Goal: Task Accomplishment & Management: Manage account settings

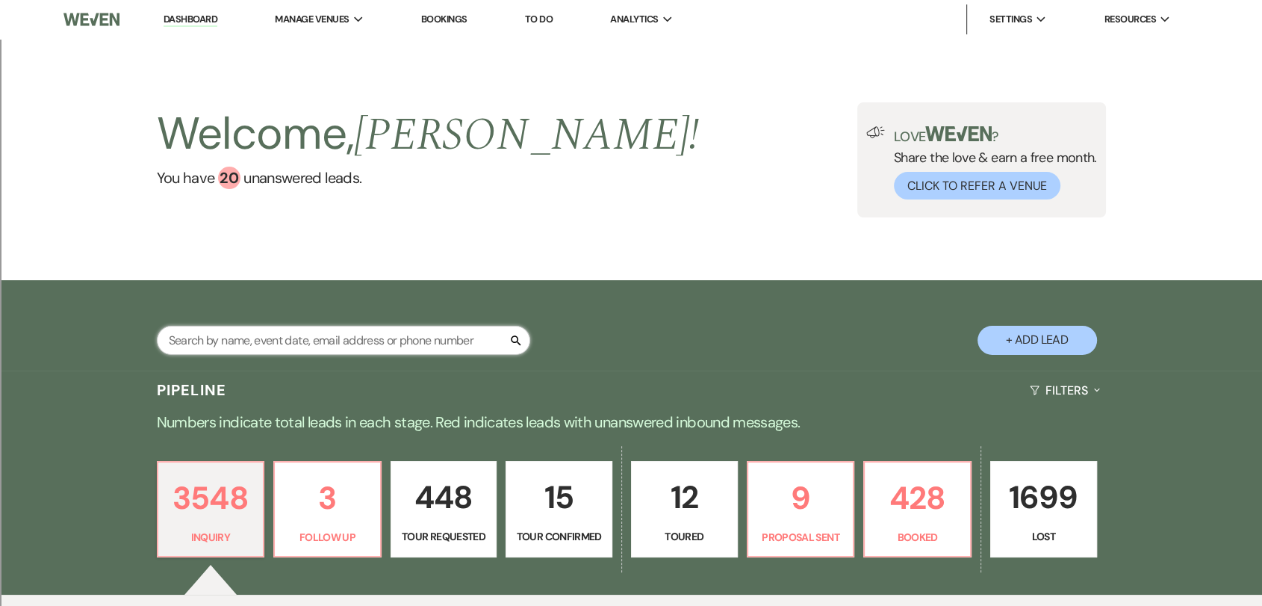
click at [320, 342] on input "text" at bounding box center [343, 340] width 373 height 29
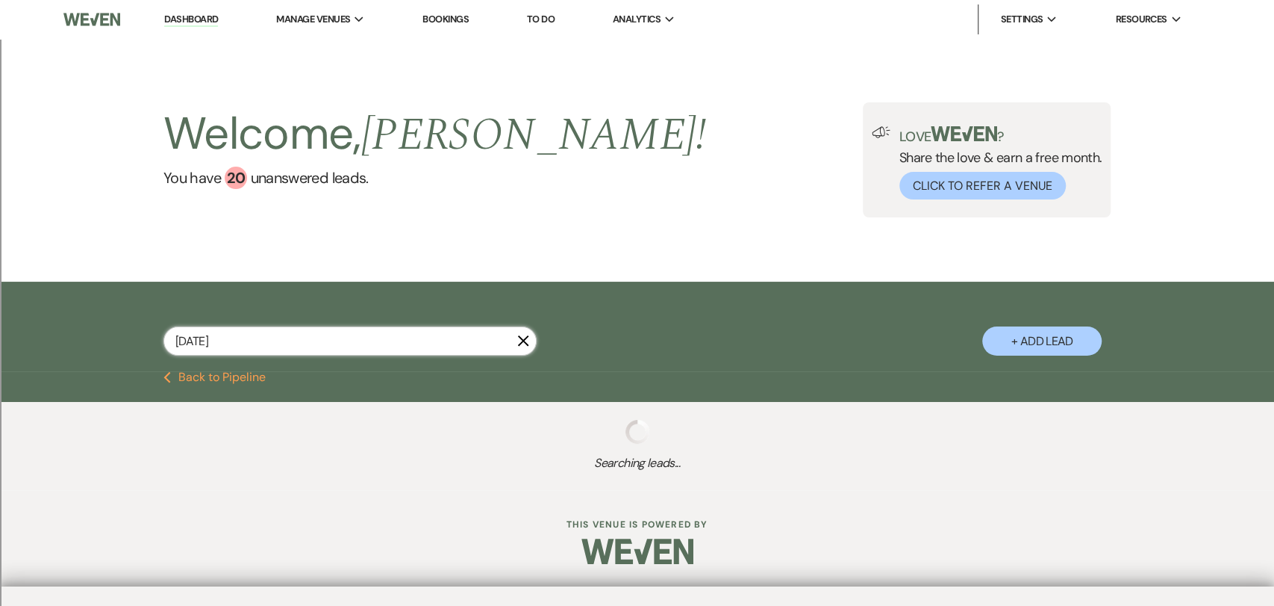
type input "[DATE]"
select select "2"
select select "5"
select select "2"
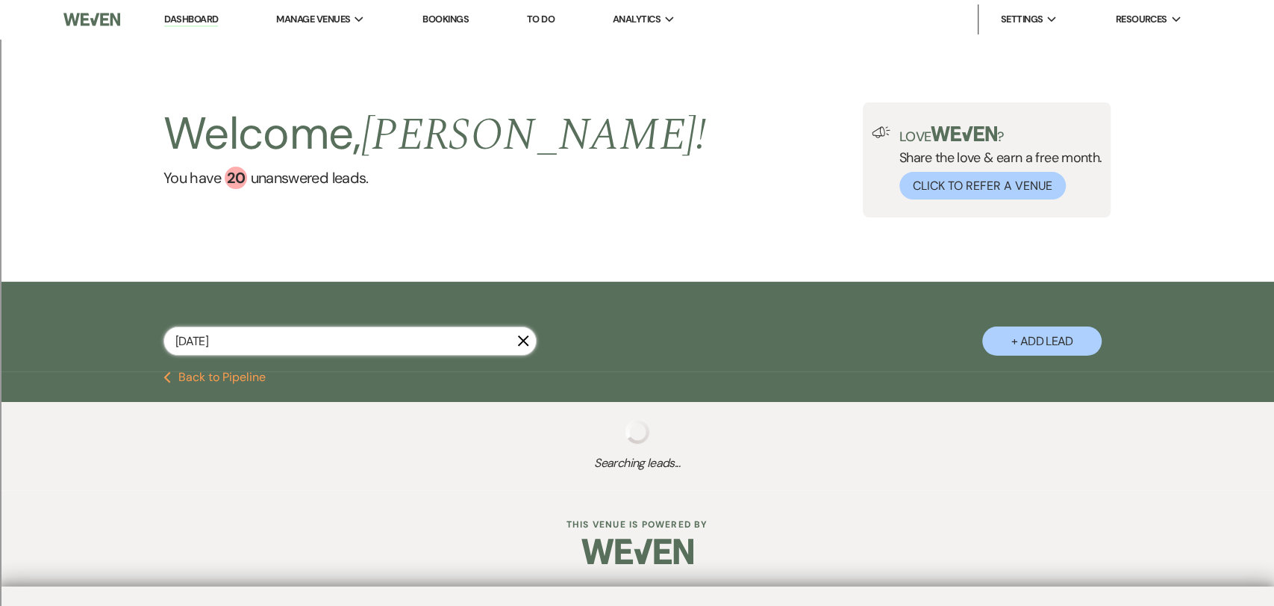
select select "2"
select select "8"
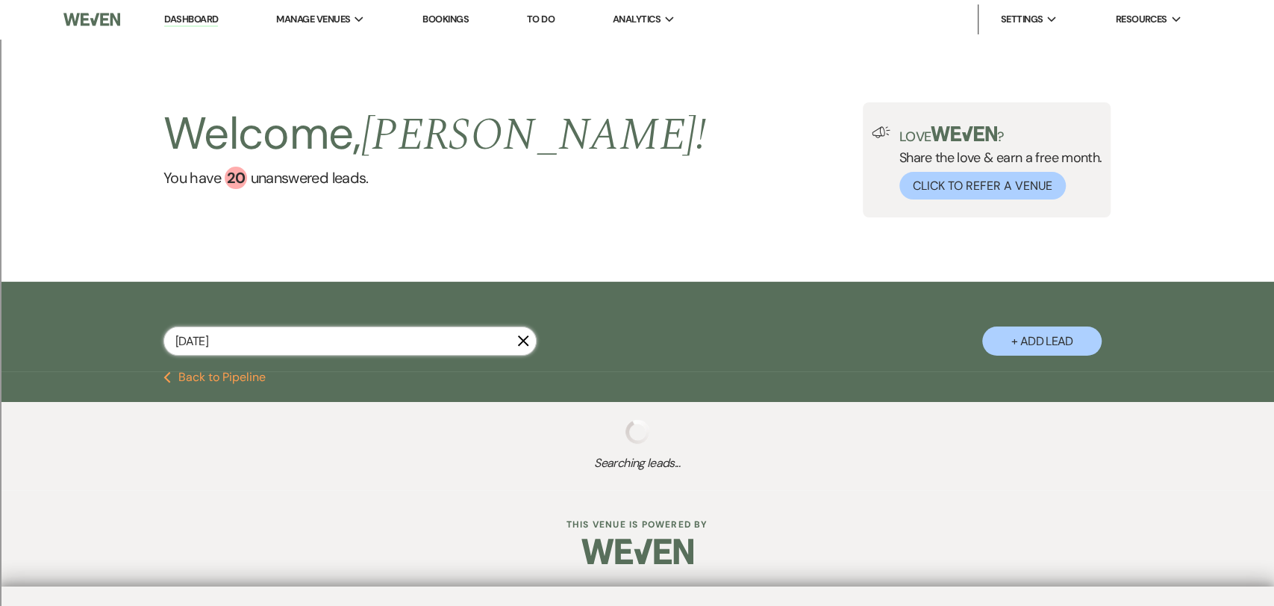
select select "8"
select select "2"
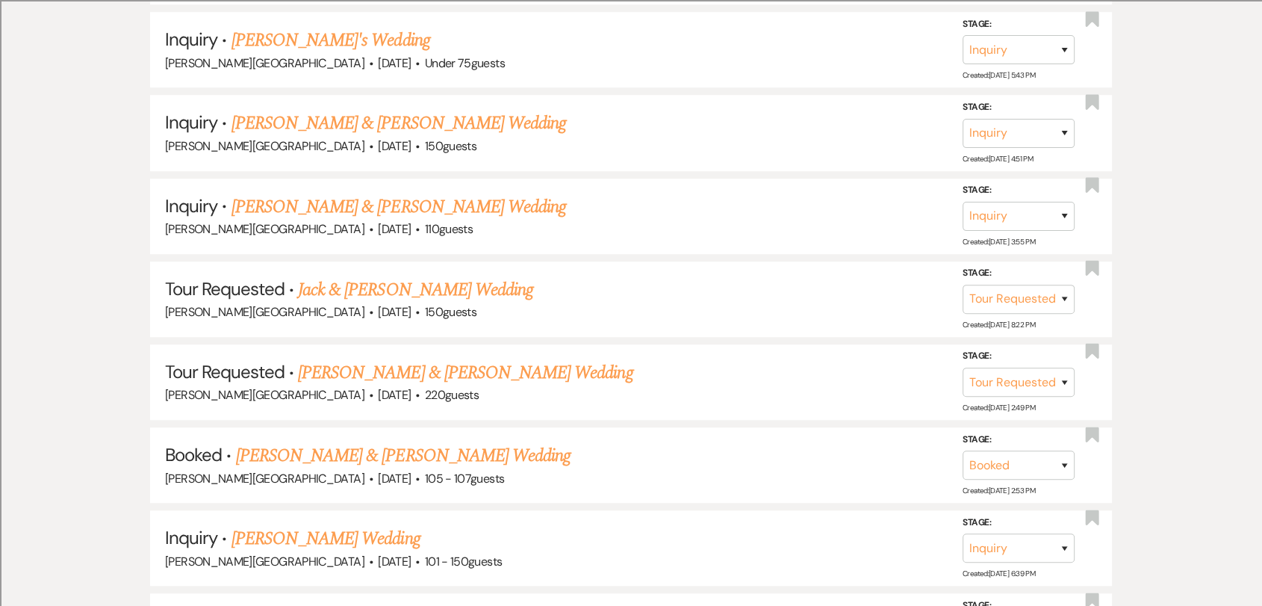
scroll to position [1244, 0]
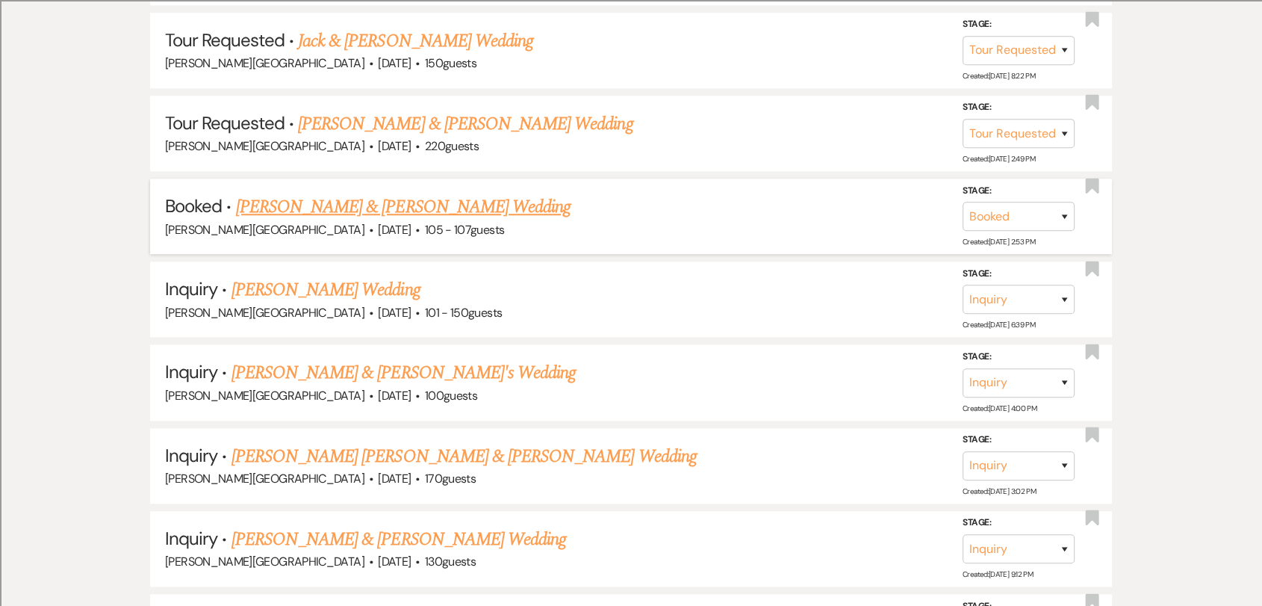
click at [315, 211] on link "[PERSON_NAME] & [PERSON_NAME] Wedding" at bounding box center [403, 206] width 334 height 27
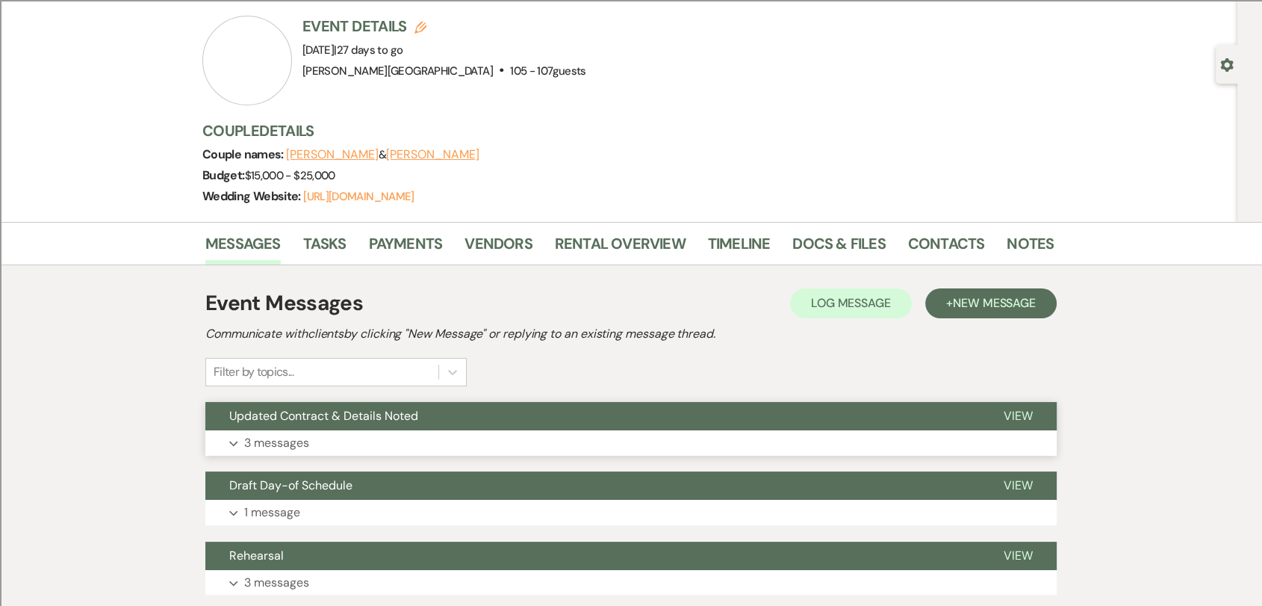
scroll to position [83, 0]
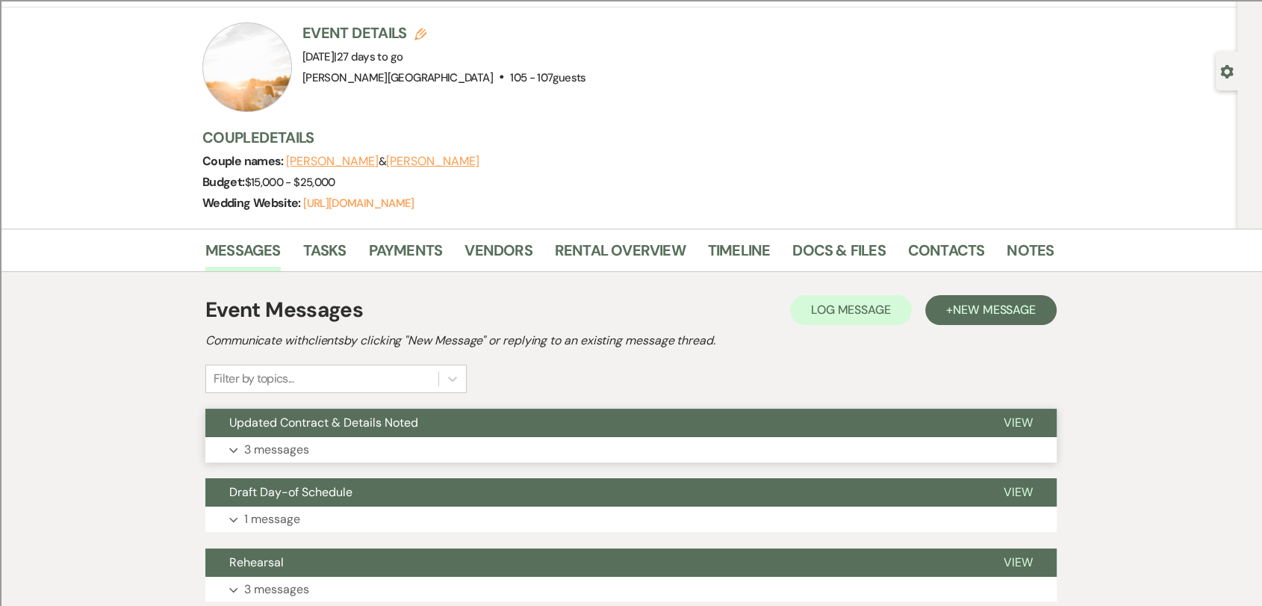
click at [826, 432] on button "Updated Contract & Details Noted" at bounding box center [592, 422] width 774 height 28
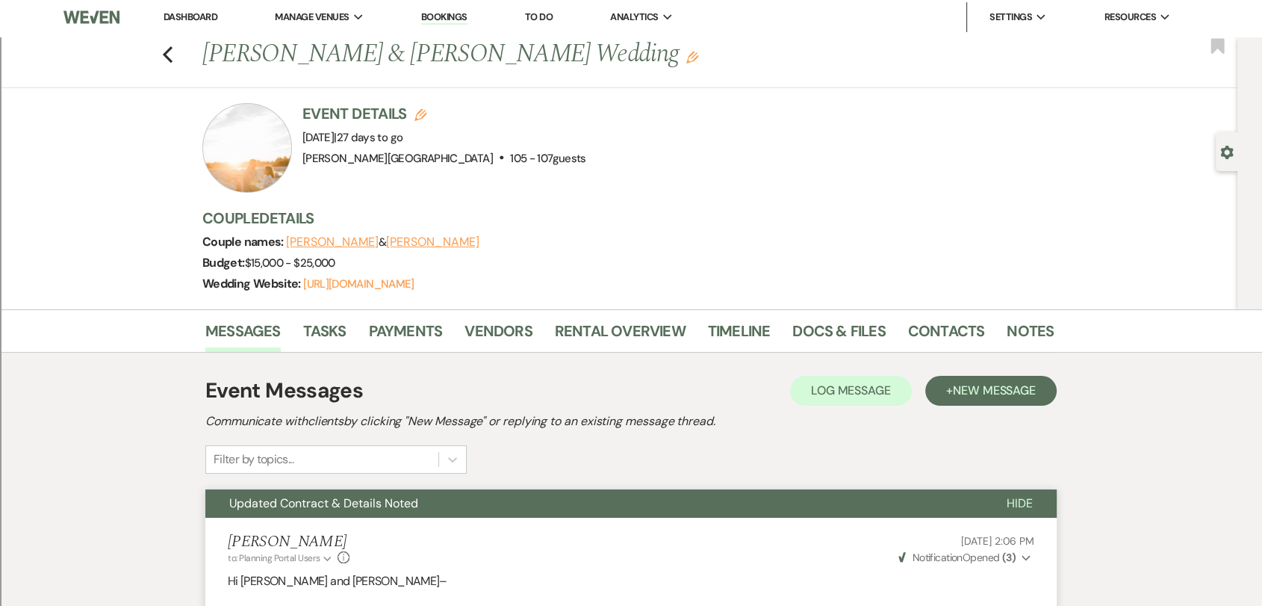
scroll to position [0, 0]
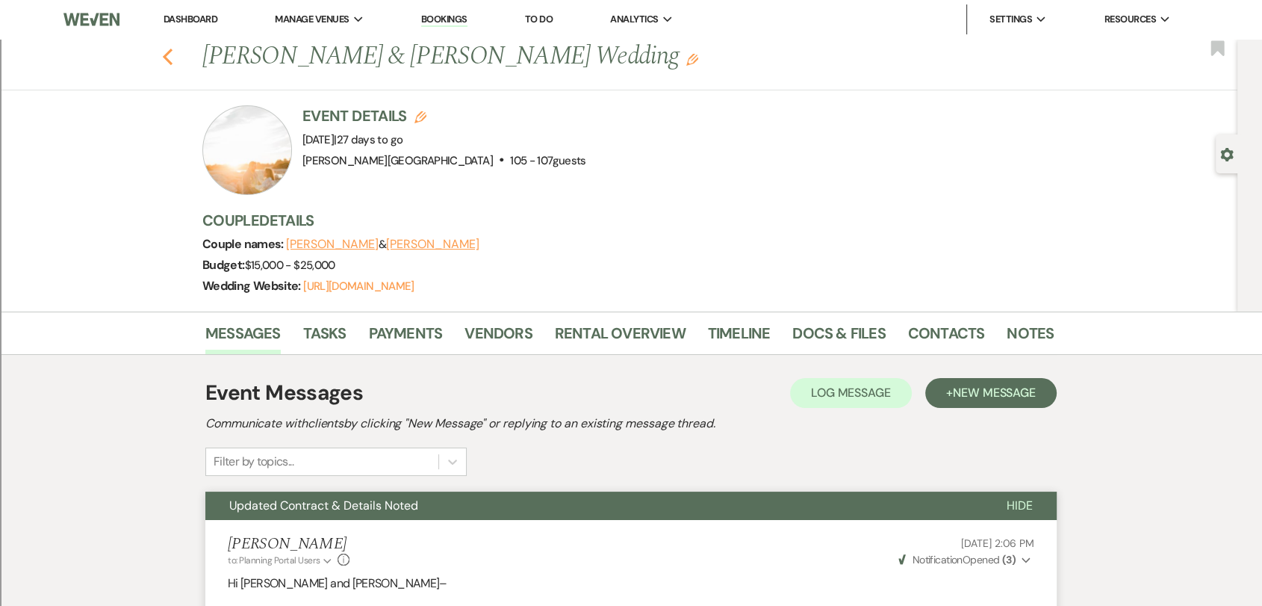
click at [172, 54] on use "button" at bounding box center [168, 57] width 10 height 16
select select "2"
select select "5"
select select "2"
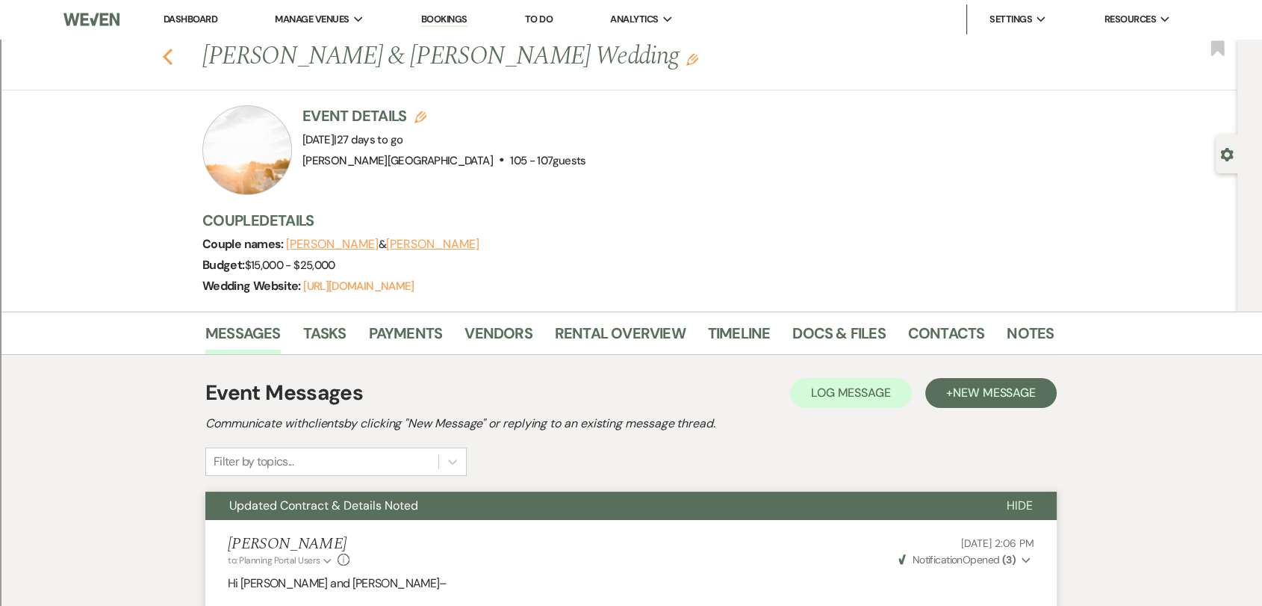
select select "2"
select select "8"
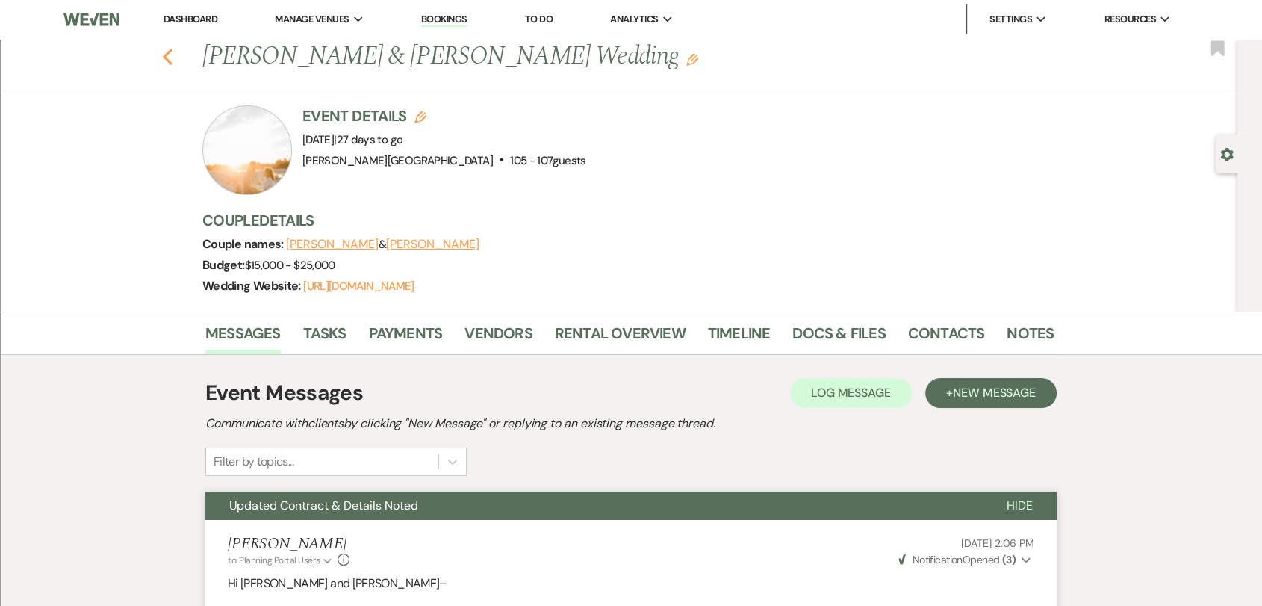
select select "8"
select select "2"
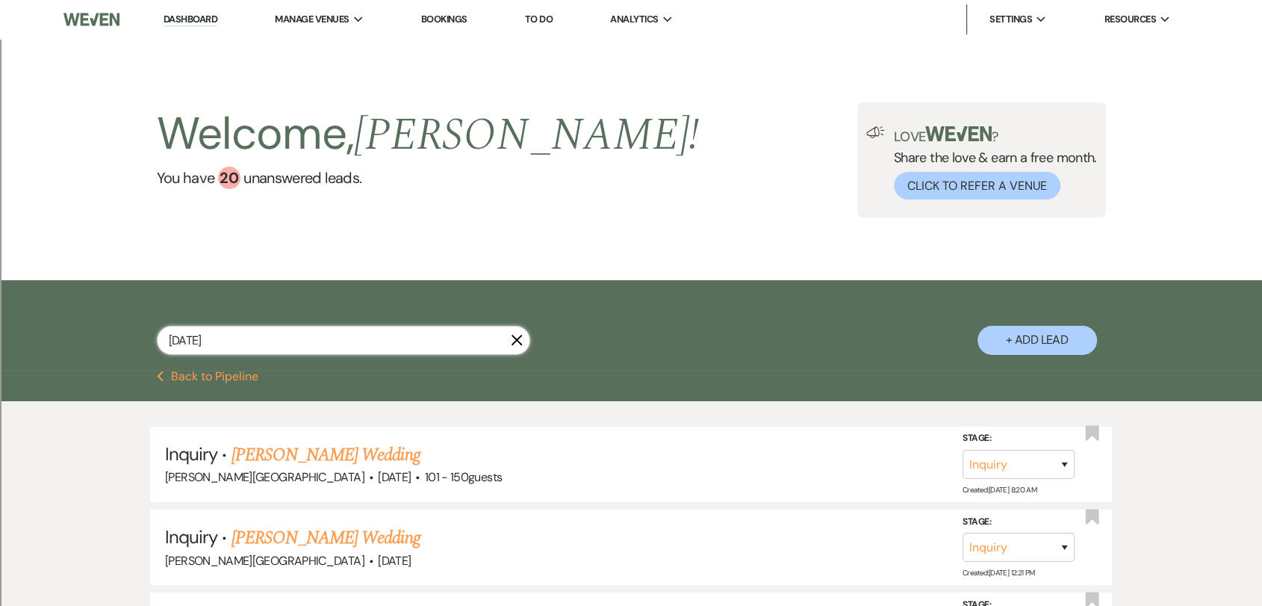
click at [329, 340] on input "[DATE]" at bounding box center [343, 340] width 373 height 29
click at [330, 340] on input "[DATE]" at bounding box center [343, 340] width 373 height 29
type input "[PERSON_NAME]"
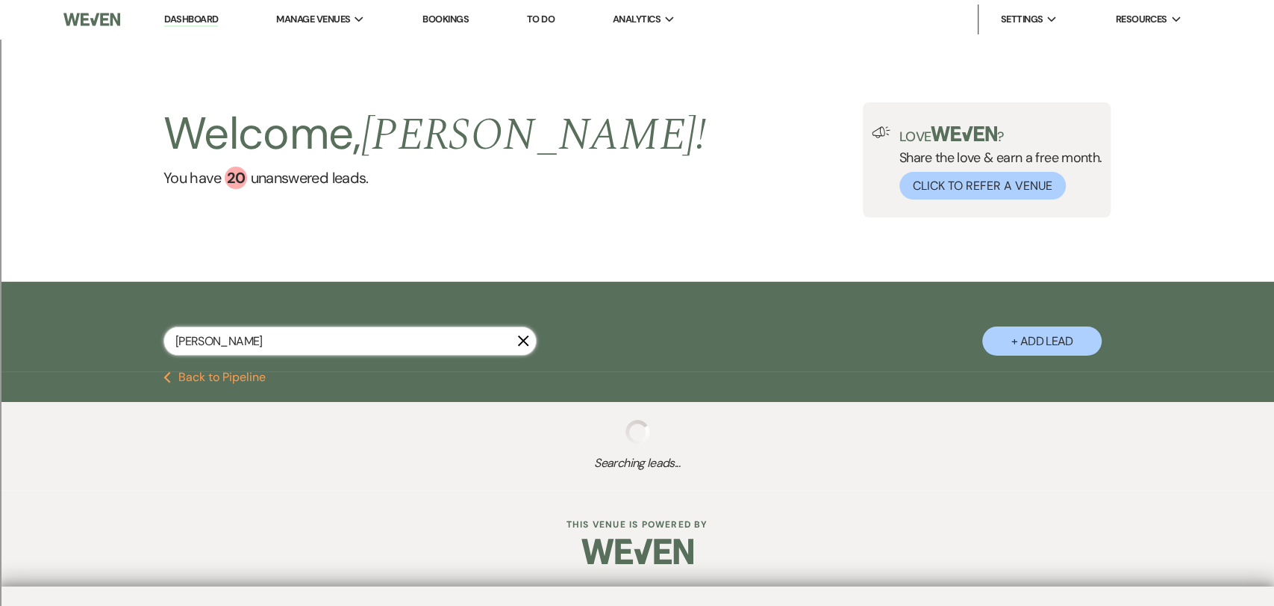
select select "8"
select select "2"
select select "8"
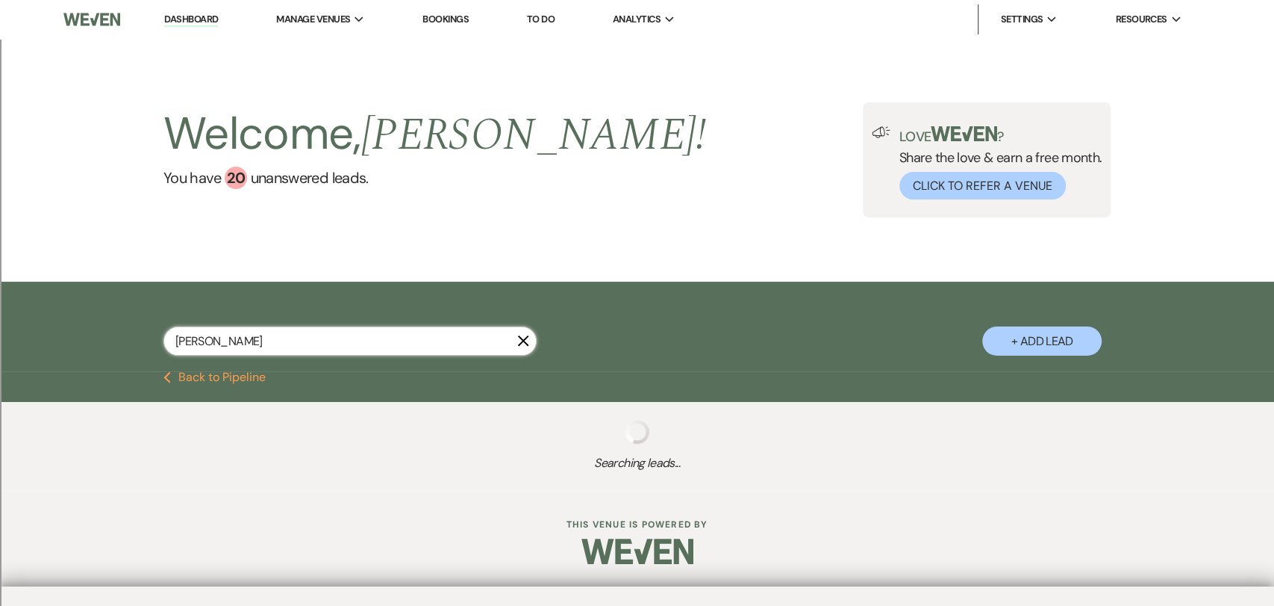
select select "2"
select select "8"
select select "2"
select select "8"
select select "2"
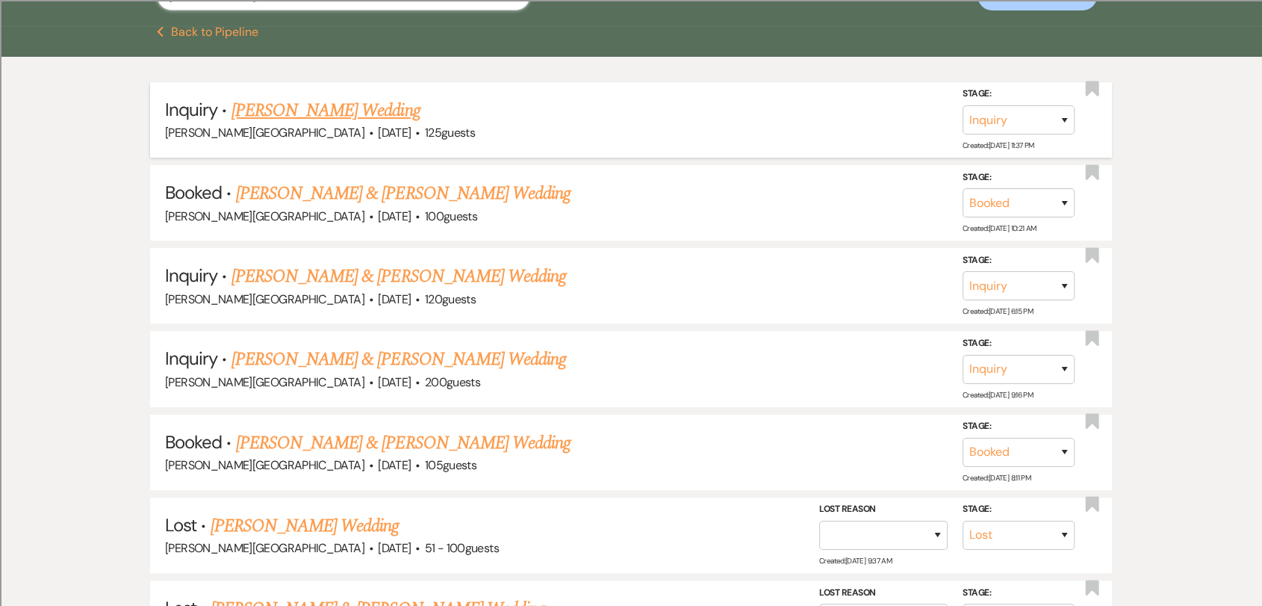
scroll to position [249, 0]
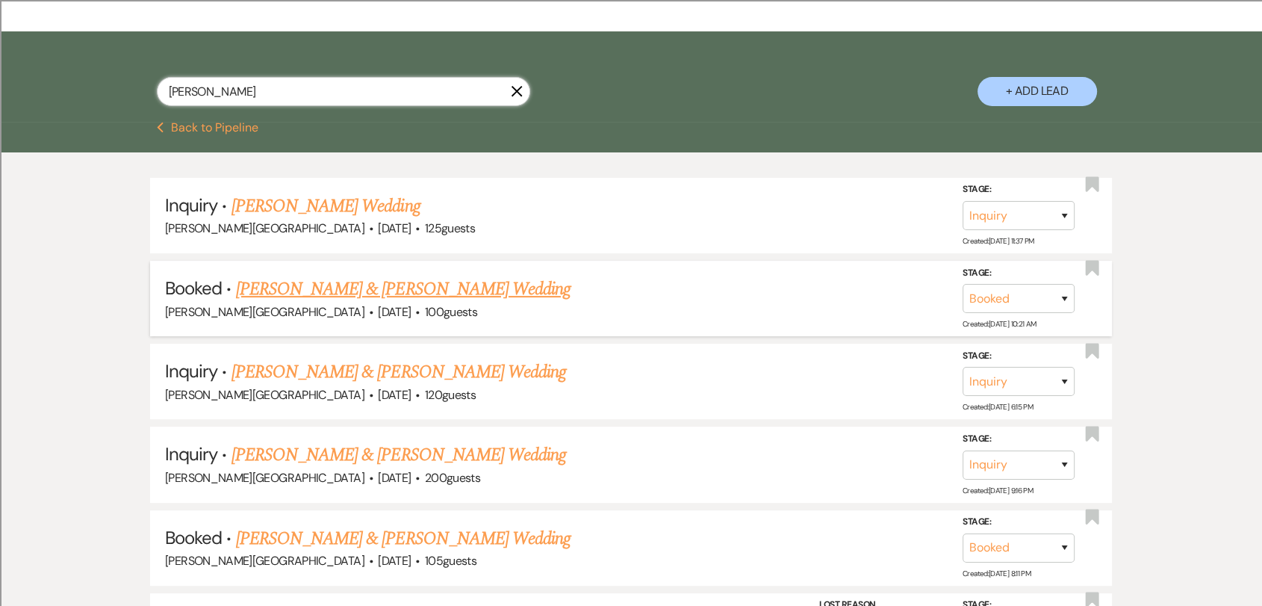
type input "[PERSON_NAME]"
click at [342, 297] on link "[PERSON_NAME] & [PERSON_NAME] Wedding" at bounding box center [403, 289] width 334 height 27
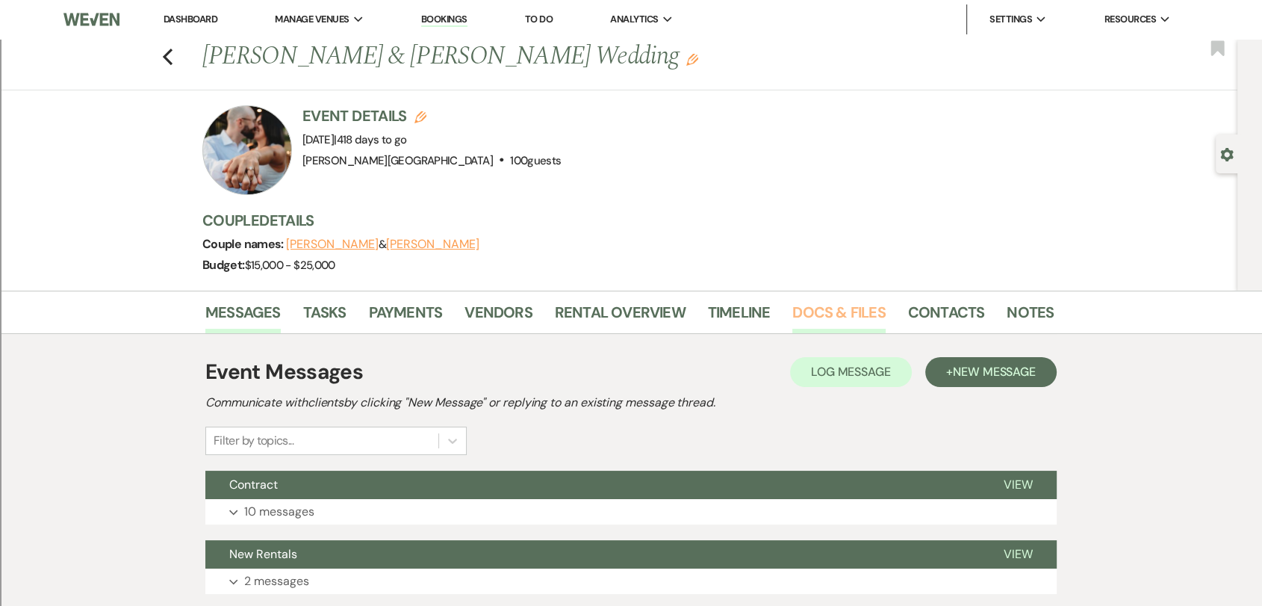
click at [868, 308] on link "Docs & Files" at bounding box center [838, 316] width 93 height 33
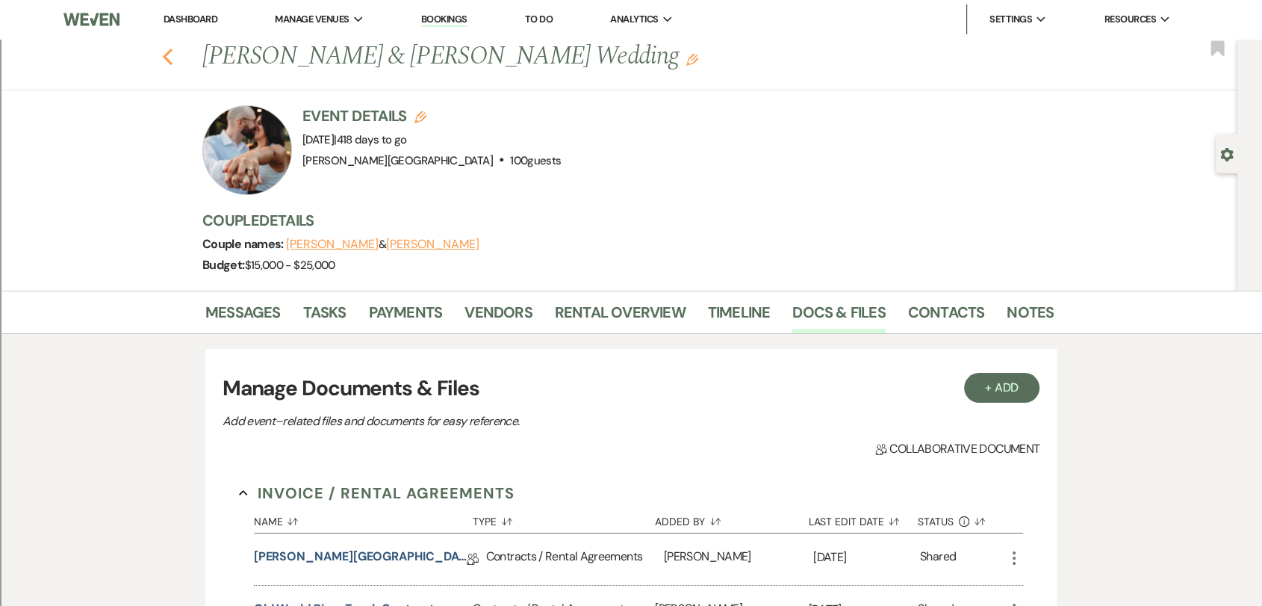
click at [172, 59] on use "button" at bounding box center [168, 57] width 10 height 16
select select "8"
select select "2"
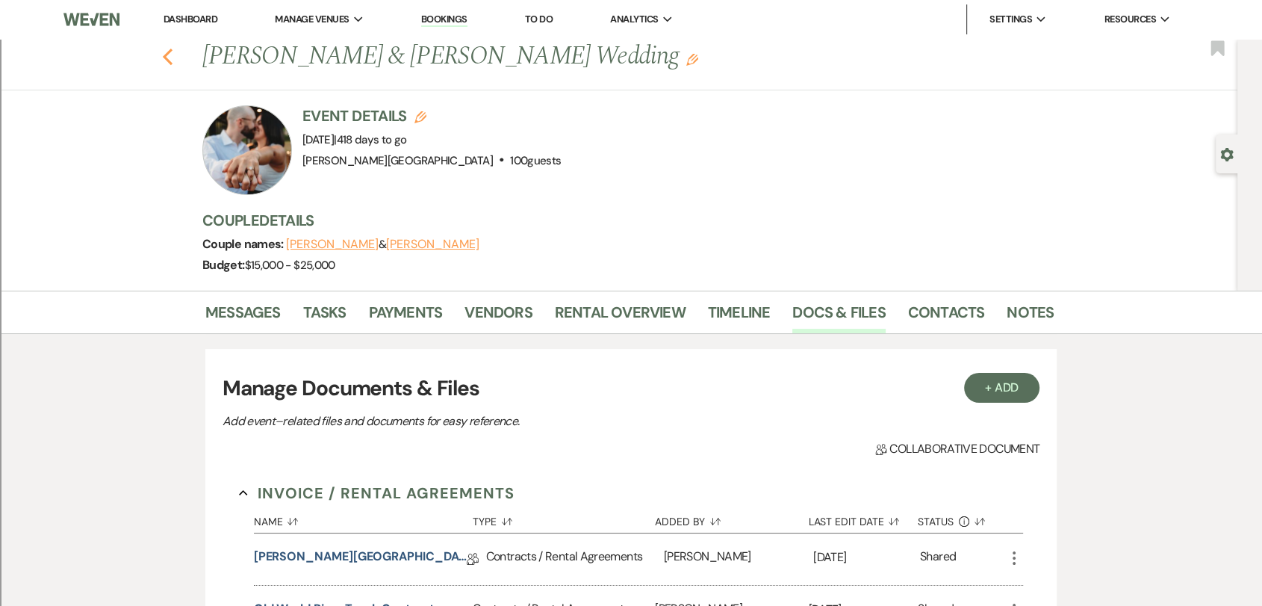
select select "8"
select select "2"
select select "8"
select select "2"
select select "8"
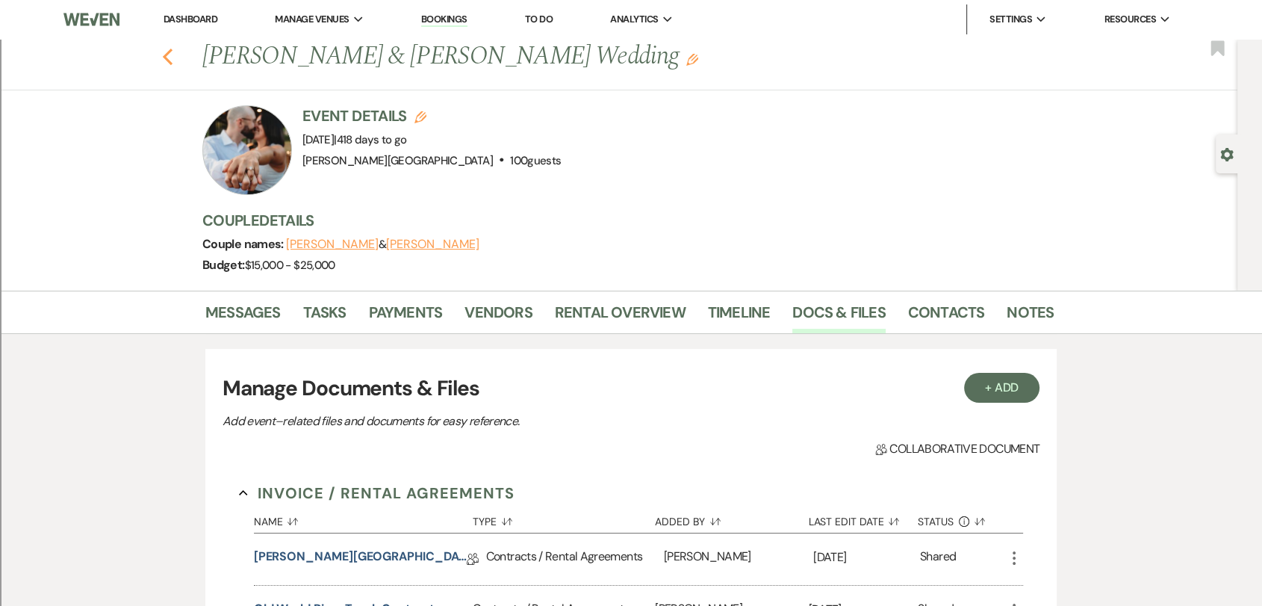
select select "2"
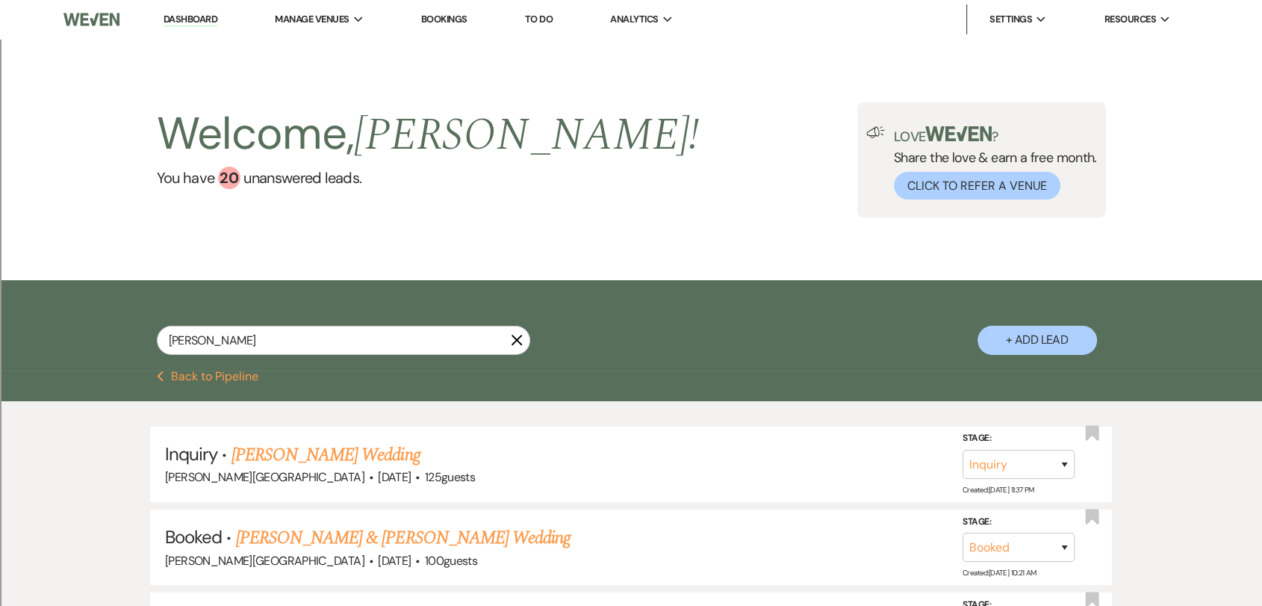
click at [213, 25] on link "Dashboard" at bounding box center [191, 20] width 54 height 14
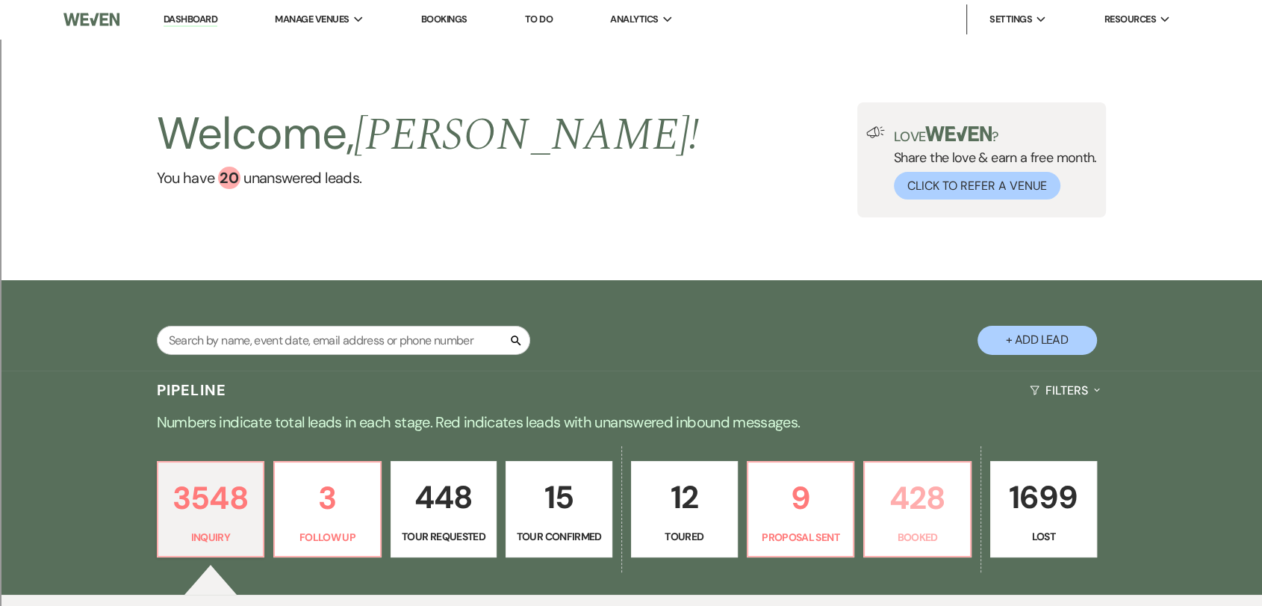
scroll to position [166, 0]
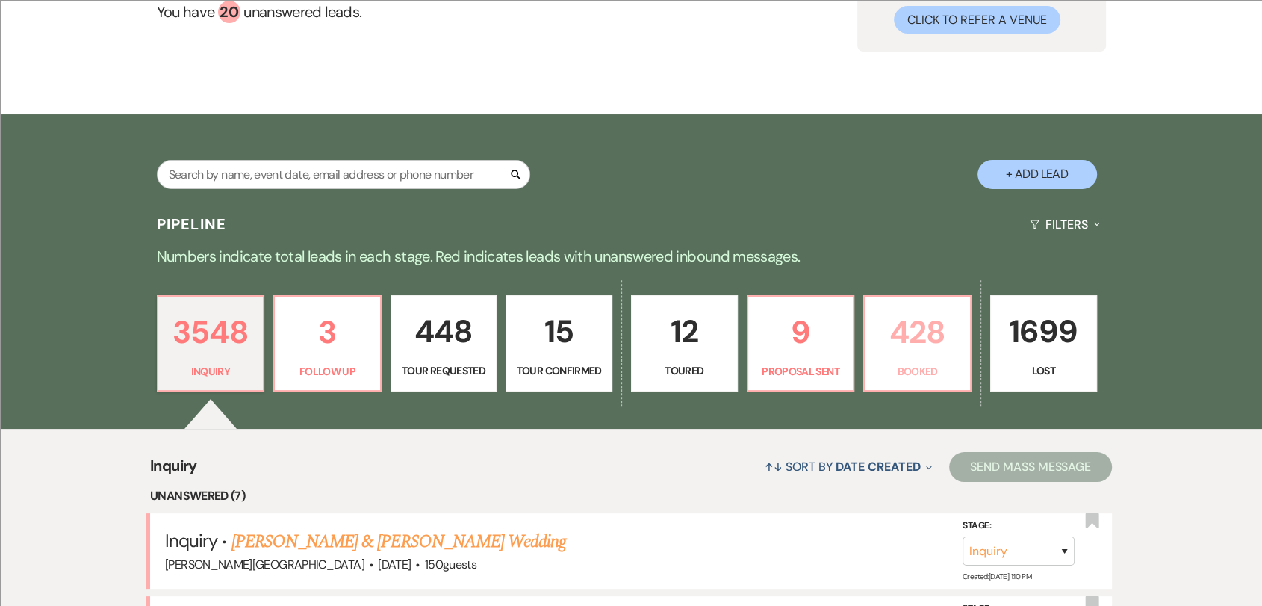
click at [914, 321] on p "428" at bounding box center [917, 332] width 87 height 50
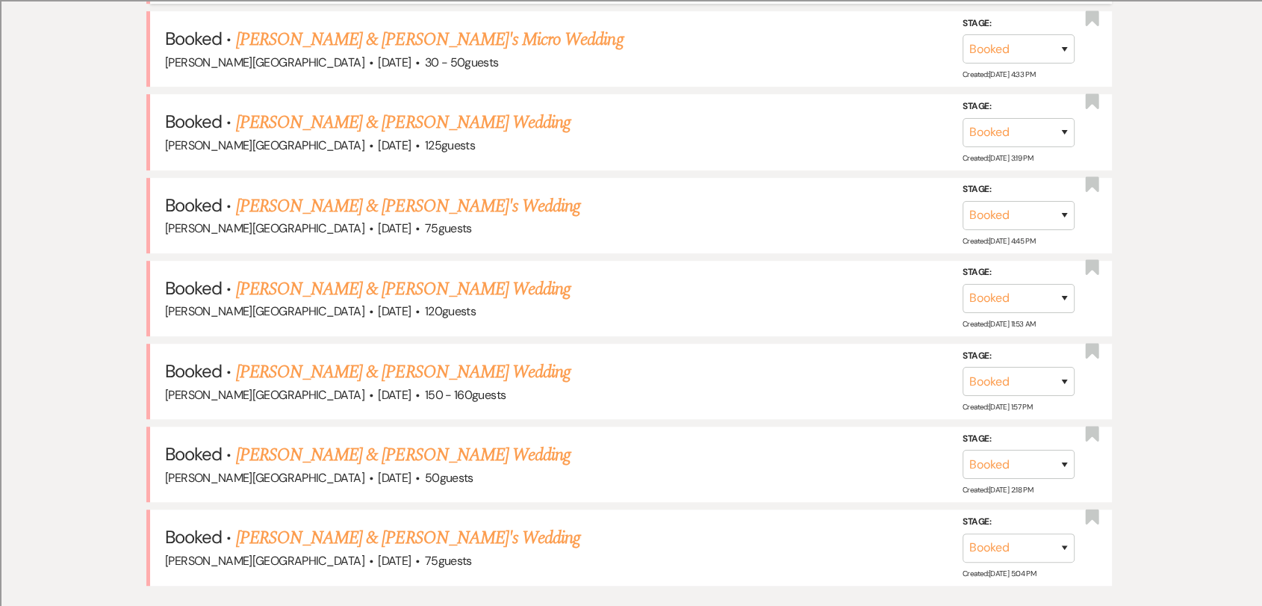
scroll to position [588, 0]
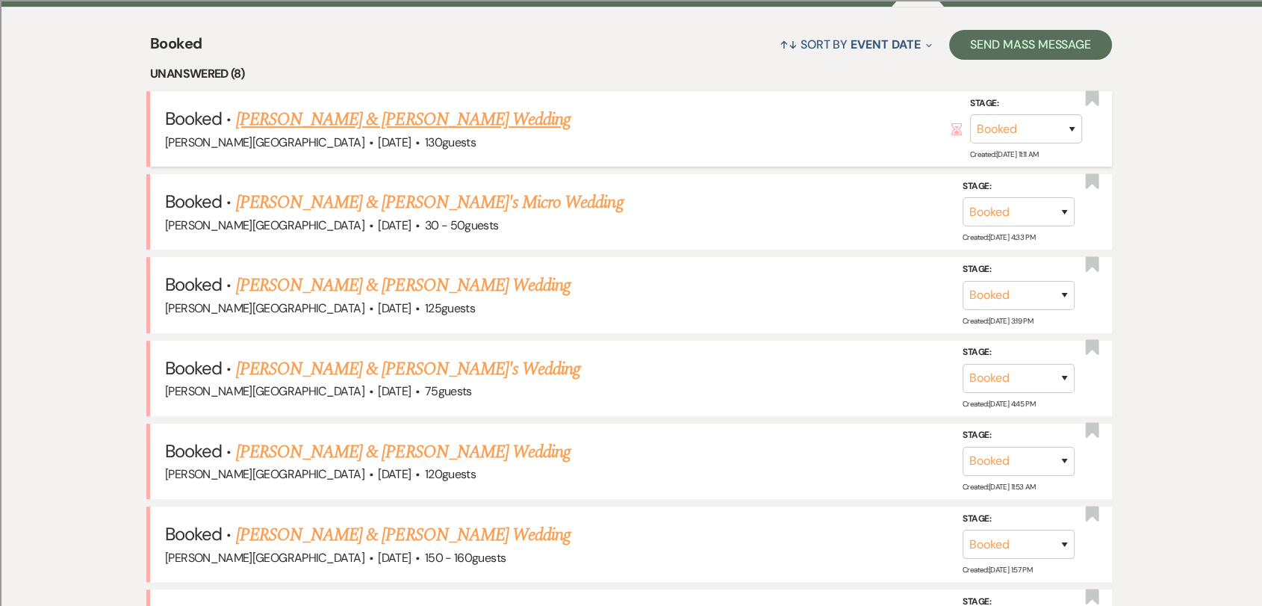
click at [456, 113] on link "[PERSON_NAME] & [PERSON_NAME] Wedding" at bounding box center [403, 119] width 334 height 27
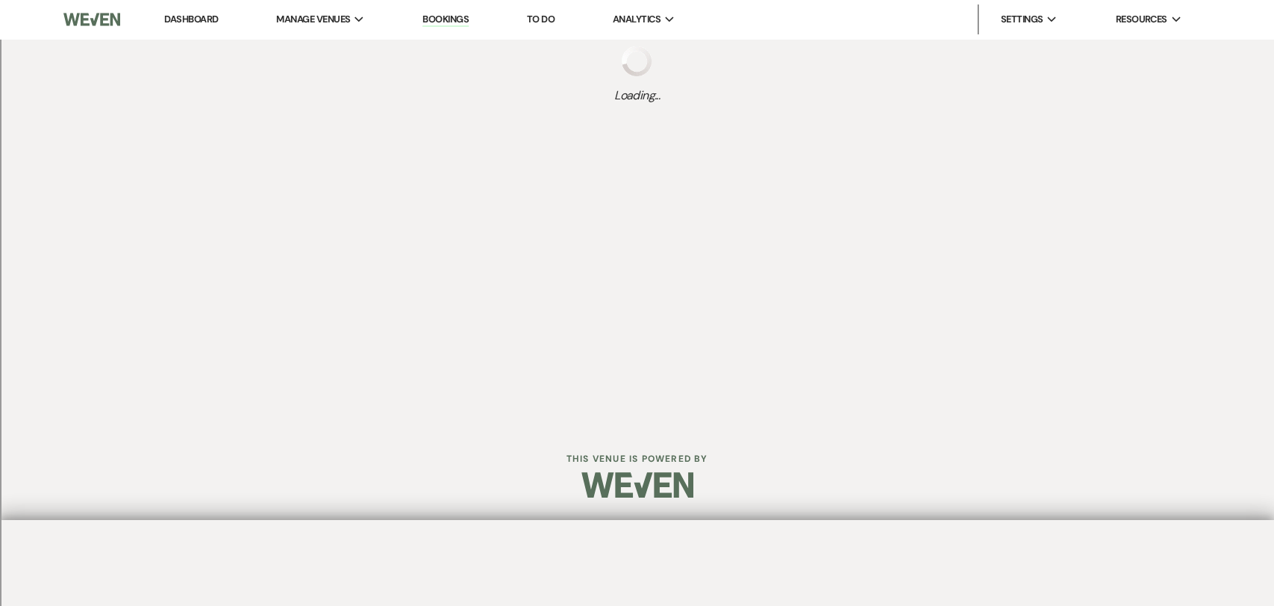
select select "5"
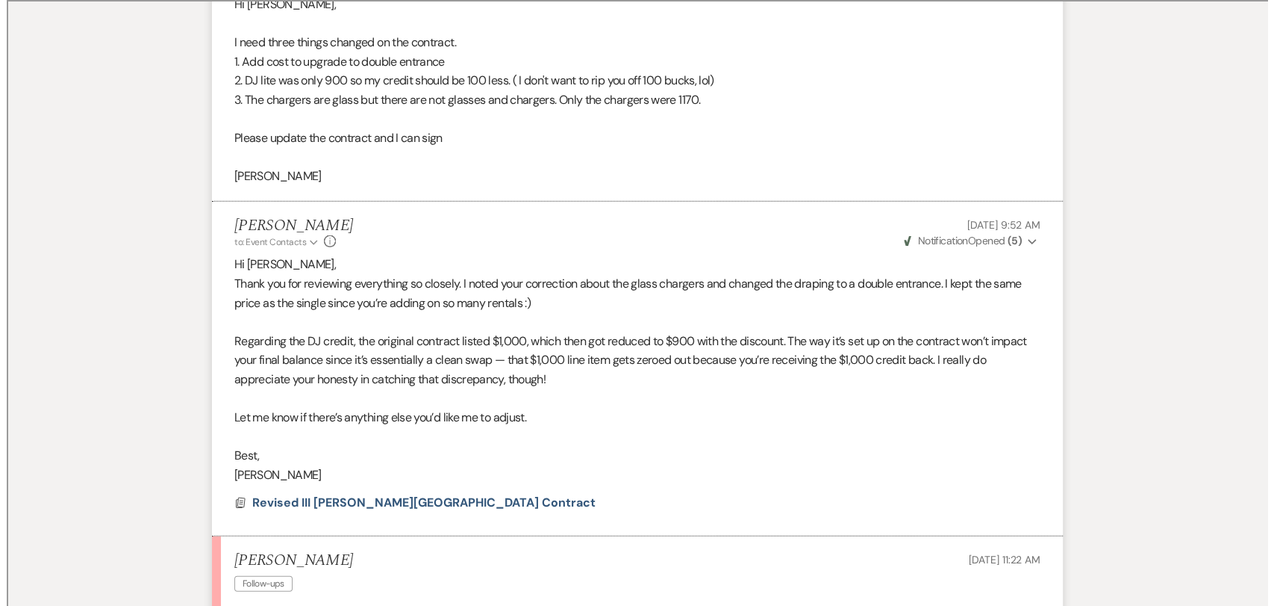
scroll to position [4147, 0]
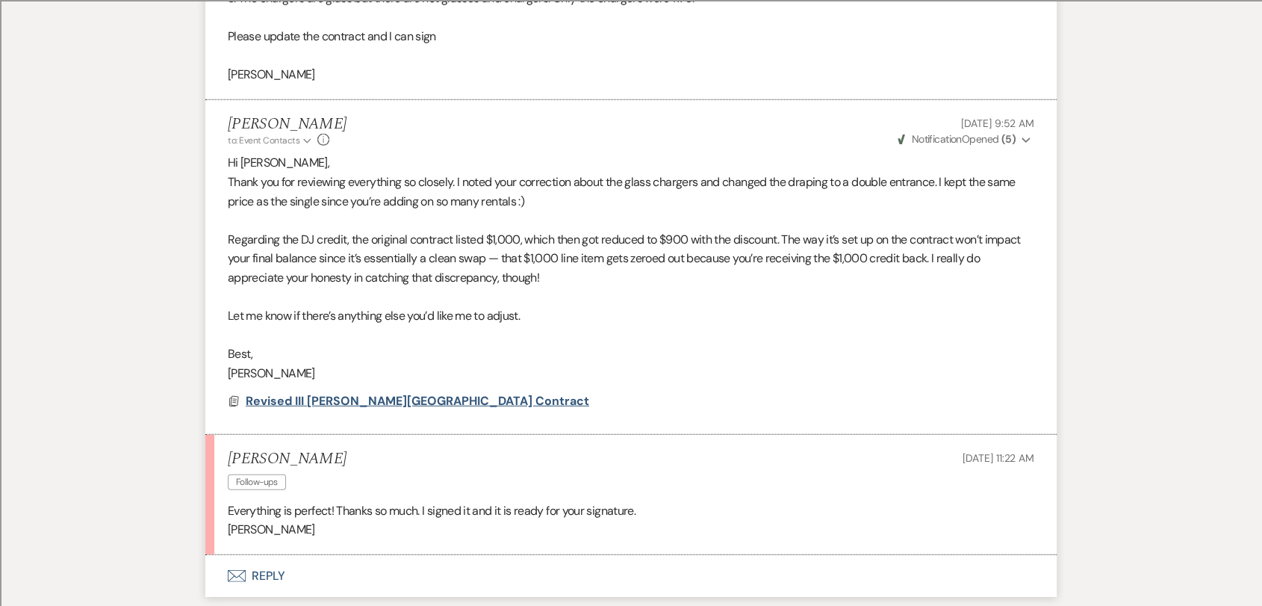
click at [388, 393] on span "Revised III [PERSON_NAME][GEOGRAPHIC_DATA] Contract" at bounding box center [417, 401] width 343 height 16
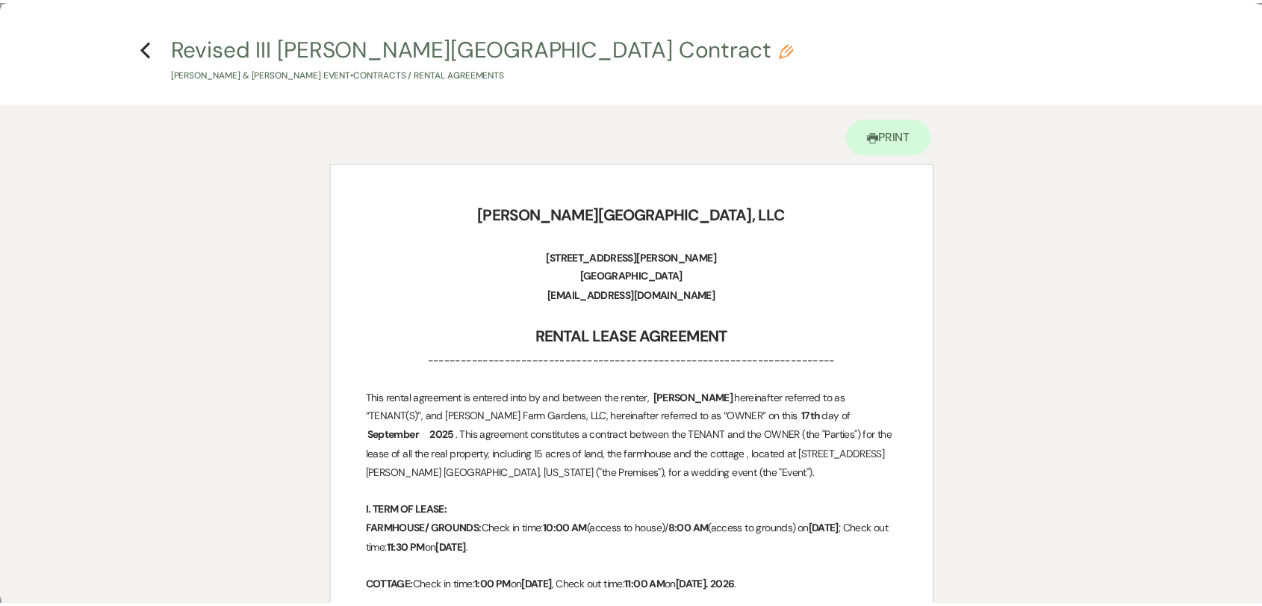
scroll to position [0, 0]
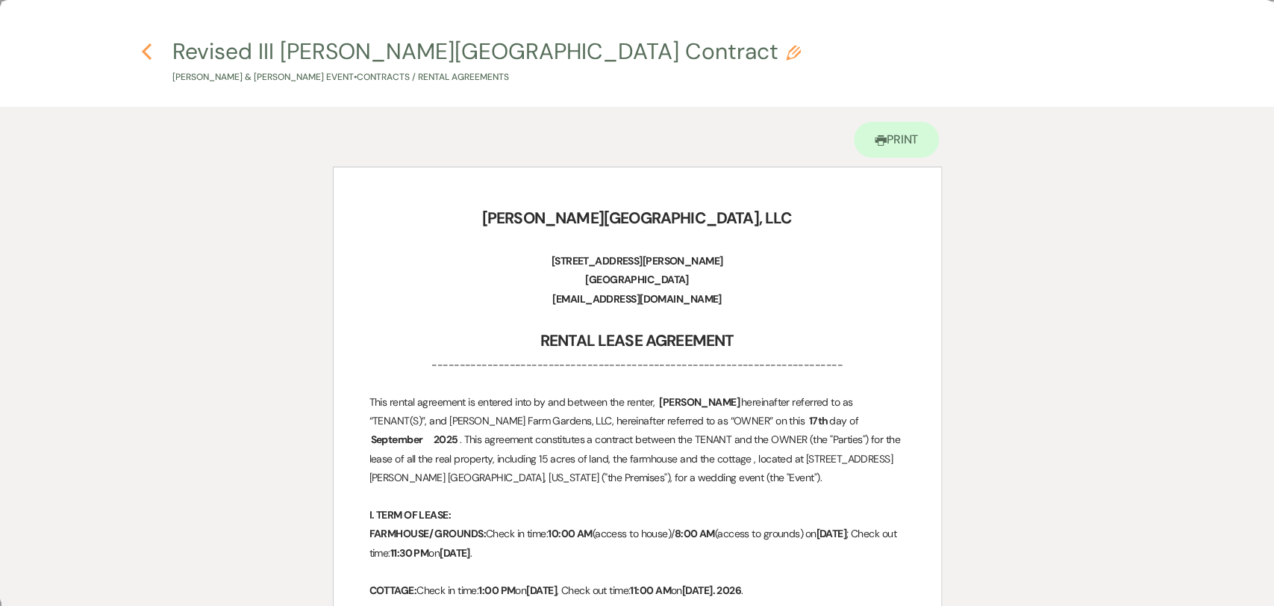
click at [150, 49] on icon "Previous" at bounding box center [146, 52] width 11 height 18
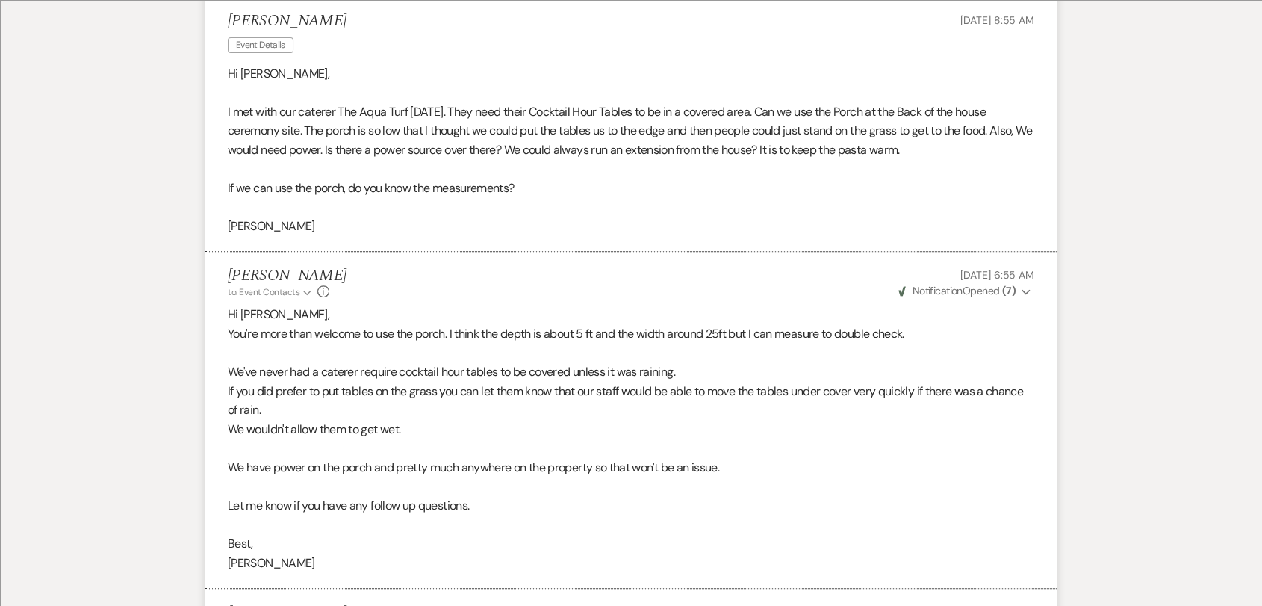
scroll to position [414, 0]
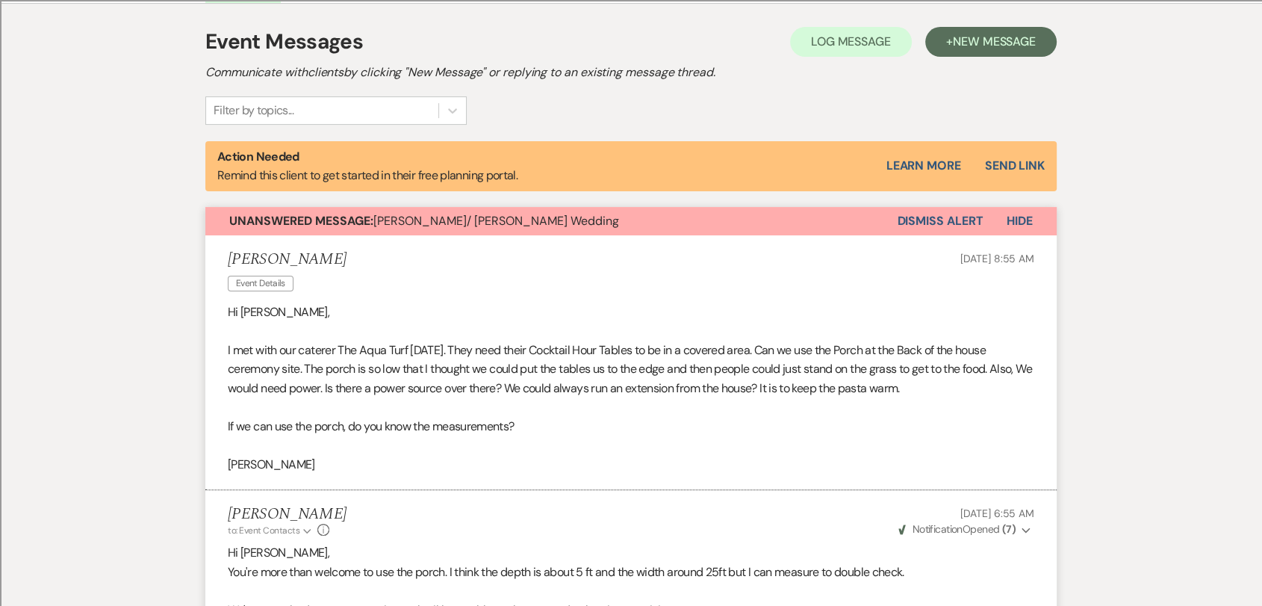
click at [969, 215] on button "Dismiss Alert" at bounding box center [940, 221] width 86 height 28
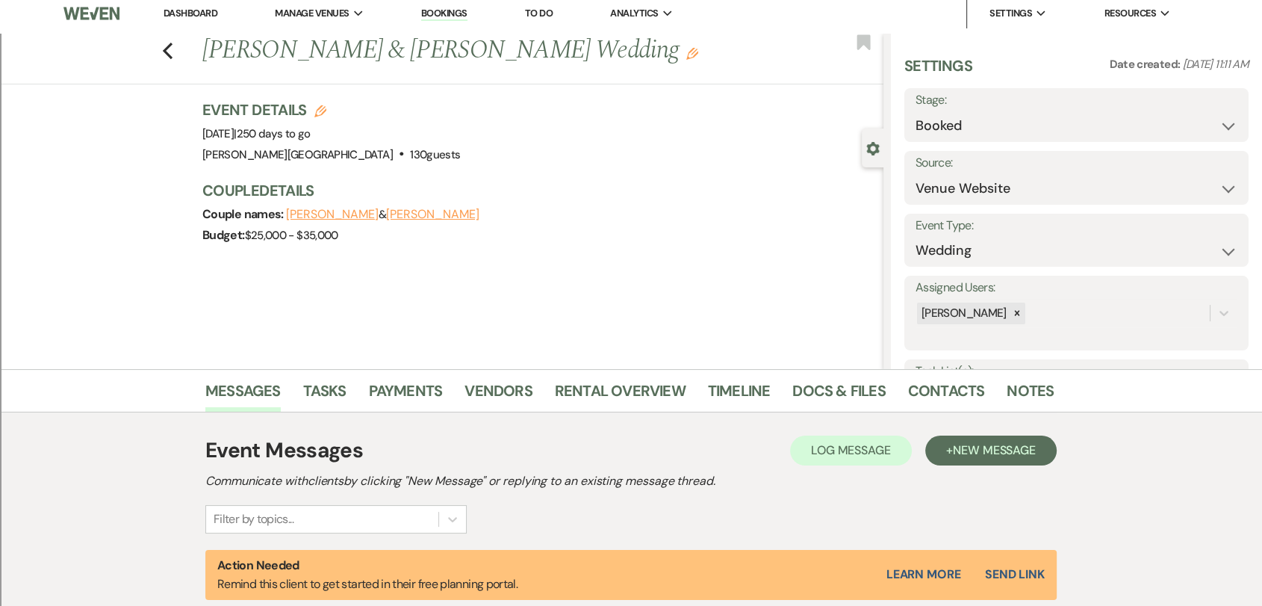
scroll to position [0, 0]
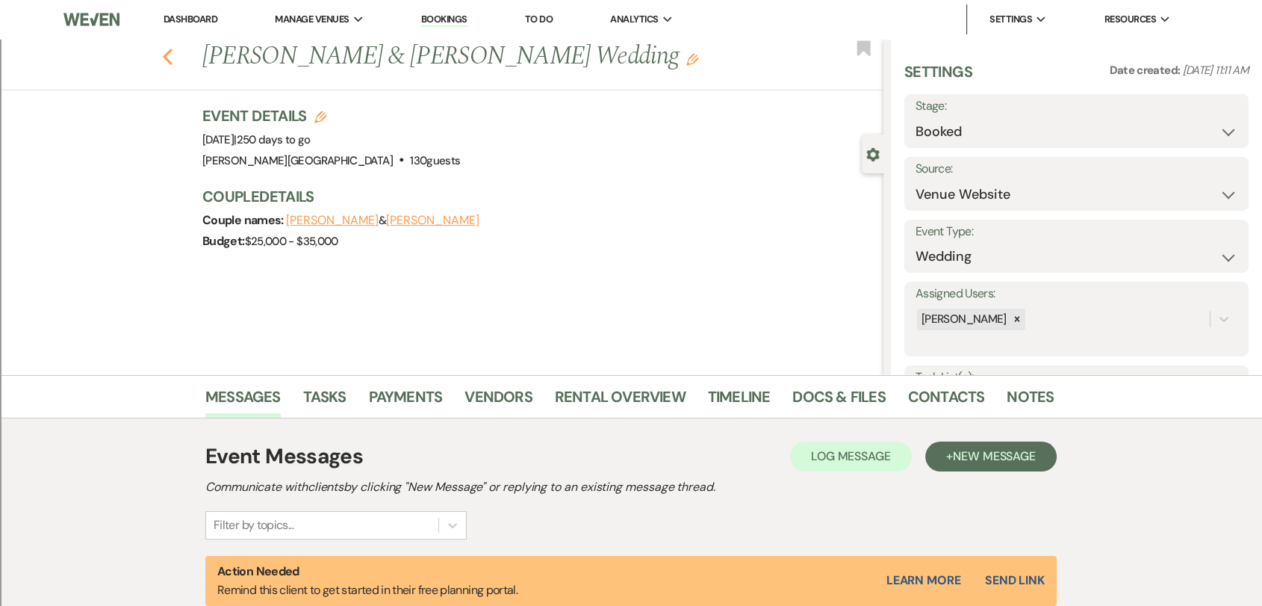
click at [170, 57] on use "button" at bounding box center [168, 57] width 10 height 16
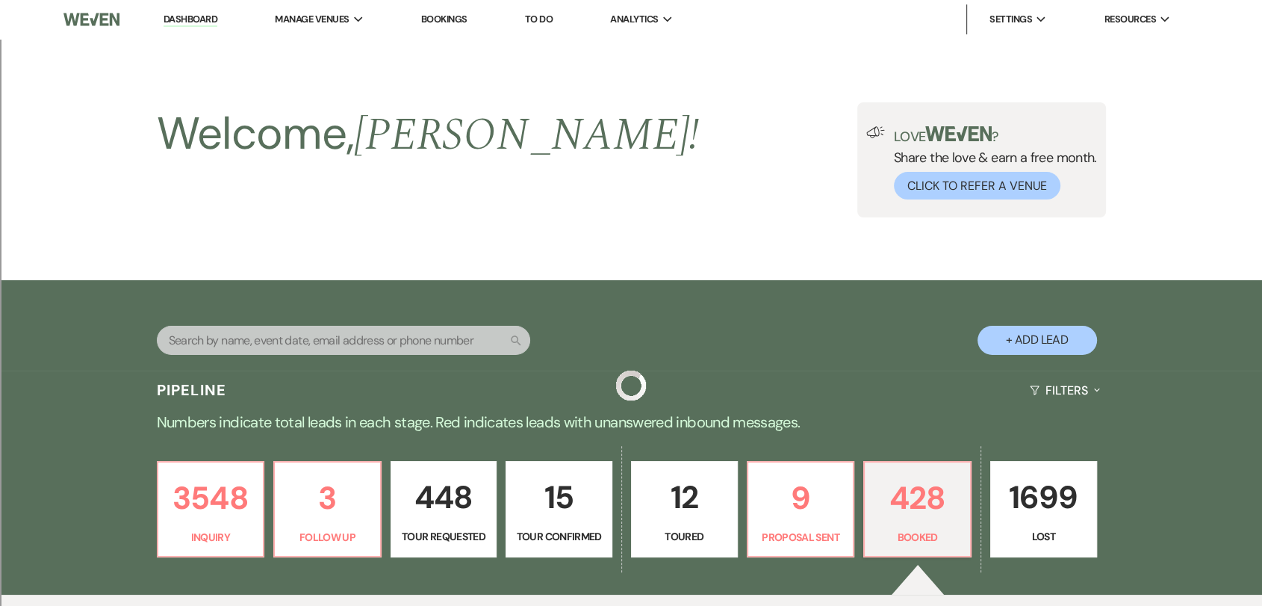
scroll to position [588, 0]
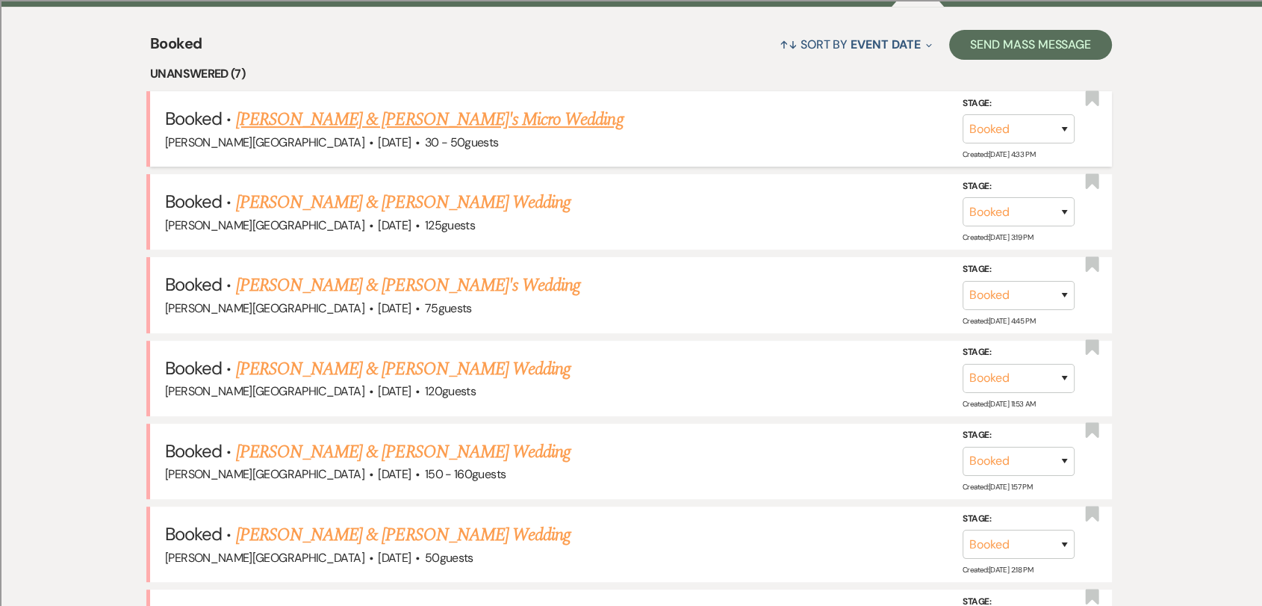
click at [411, 116] on link "[PERSON_NAME] & [PERSON_NAME]'s Micro Wedding" at bounding box center [429, 119] width 387 height 27
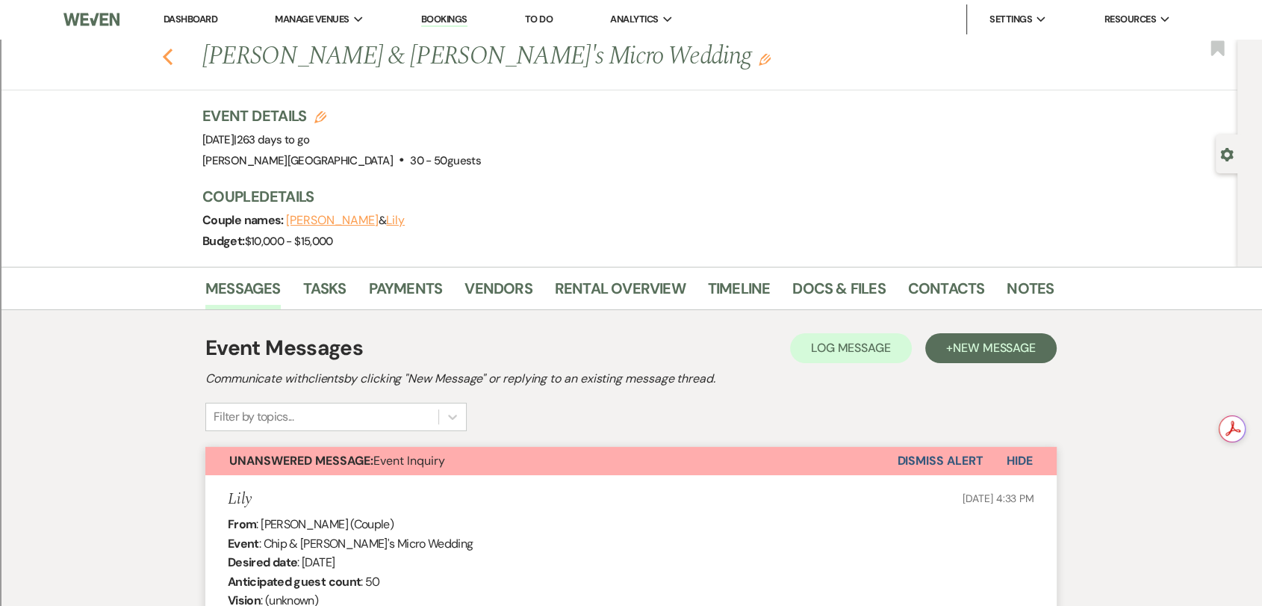
click at [172, 55] on use "button" at bounding box center [168, 57] width 10 height 16
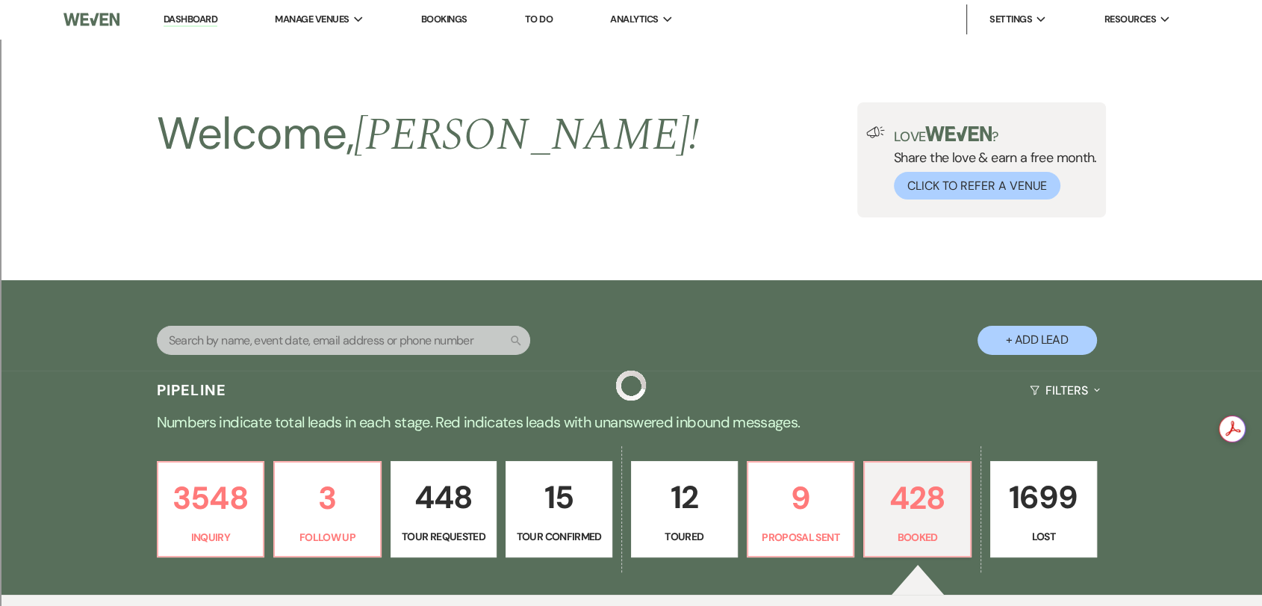
scroll to position [588, 0]
